Goal: Find specific page/section: Find specific page/section

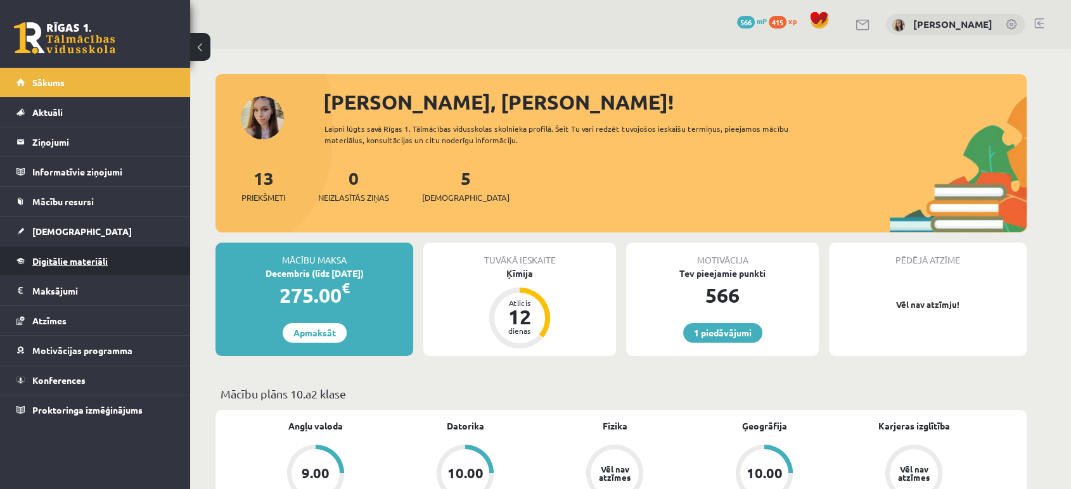
click at [56, 263] on span "Digitālie materiāli" at bounding box center [69, 260] width 75 height 11
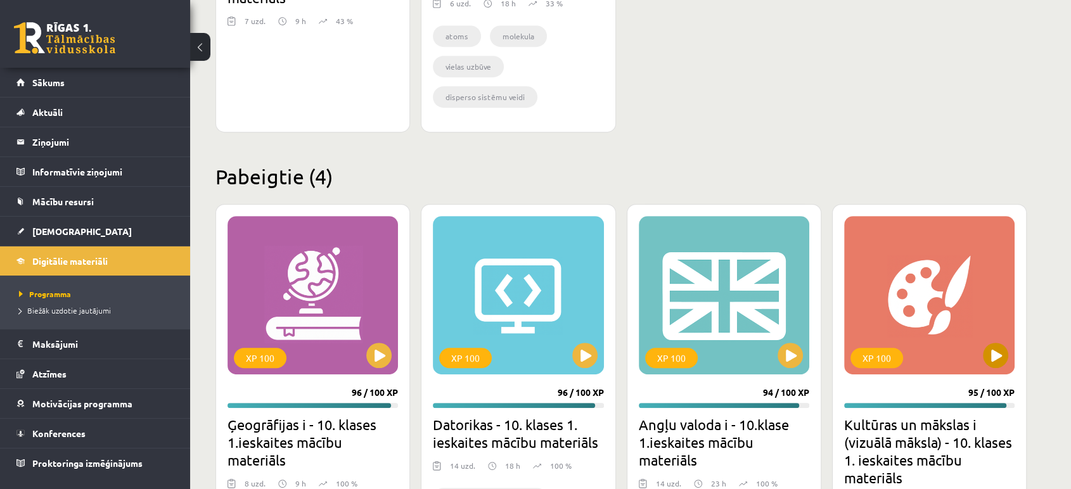
scroll to position [621, 0]
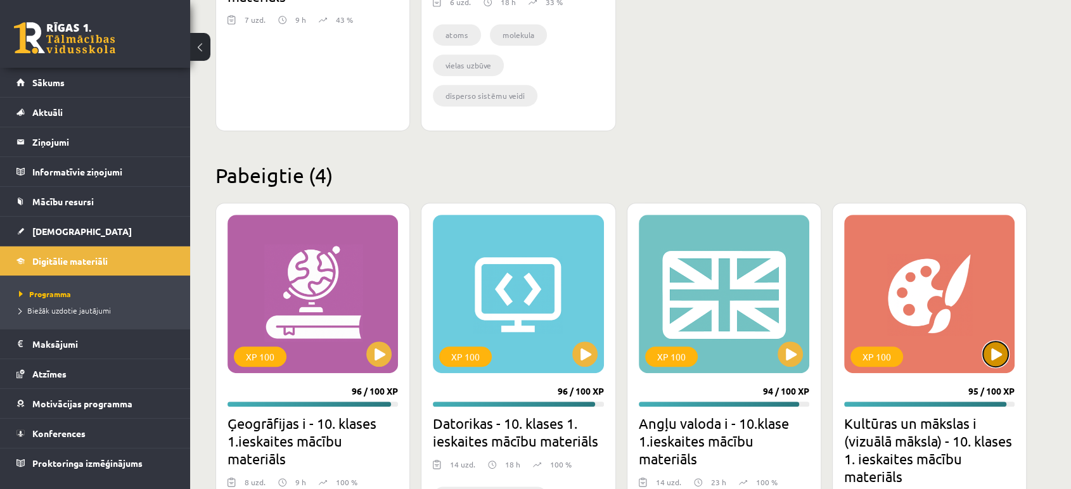
click at [986, 348] on button at bounding box center [995, 354] width 25 height 25
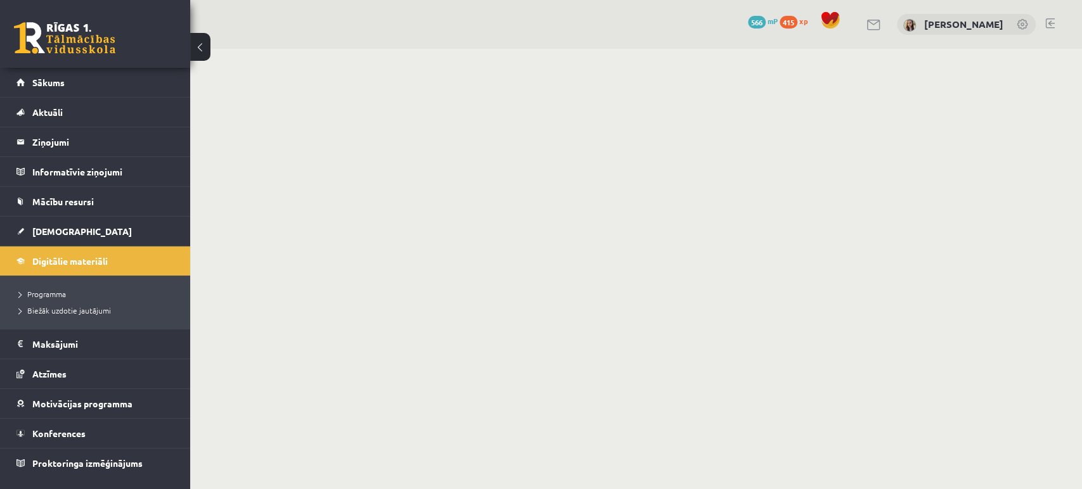
click at [619, 248] on body "0 Dāvanas 566 mP 415 xp [PERSON_NAME] Sākums Aktuāli Kā mācīties eSKOLĀ Kontakt…" at bounding box center [541, 244] width 1082 height 489
